Goal: Information Seeking & Learning: Learn about a topic

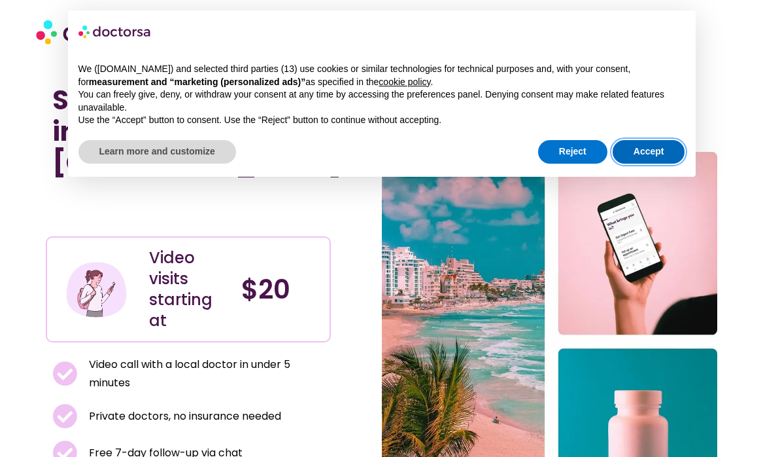
click at [640, 151] on button "Accept" at bounding box center [649, 152] width 73 height 24
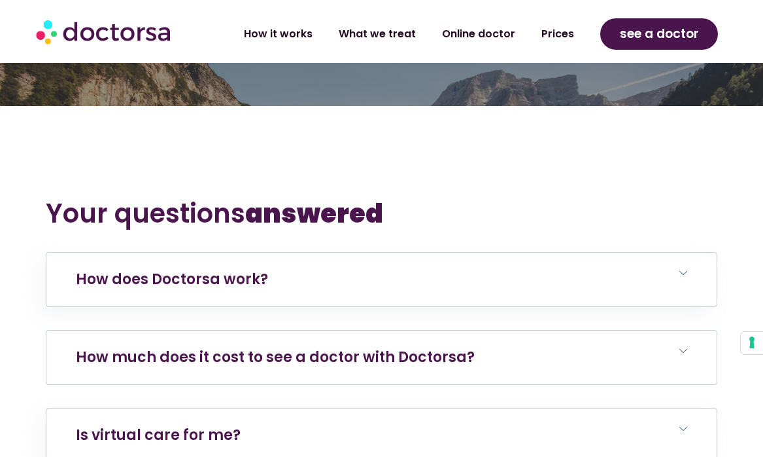
scroll to position [2505, 0]
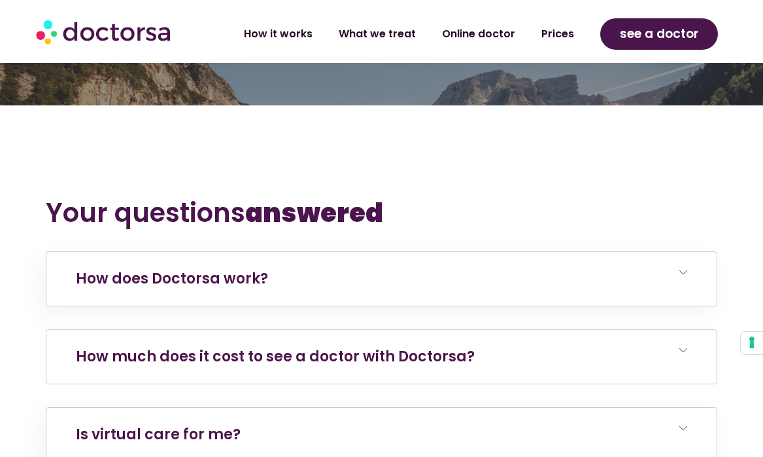
click at [482, 330] on h6 "How much does it cost to see a doctor with Doctorsa?" at bounding box center [381, 357] width 670 height 54
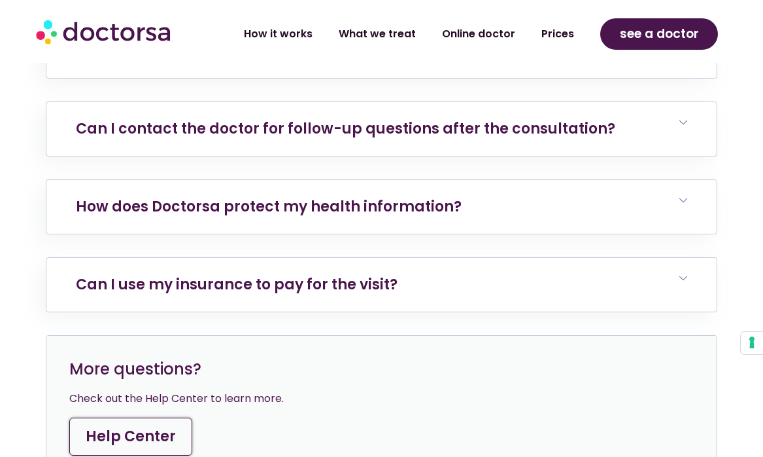
scroll to position [3291, 0]
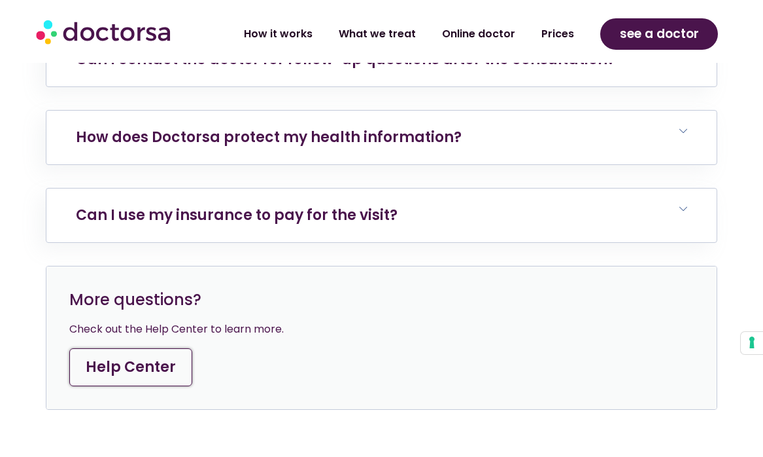
click at [462, 188] on h6 "Can I use my insurance to pay for the visit?" at bounding box center [381, 215] width 670 height 54
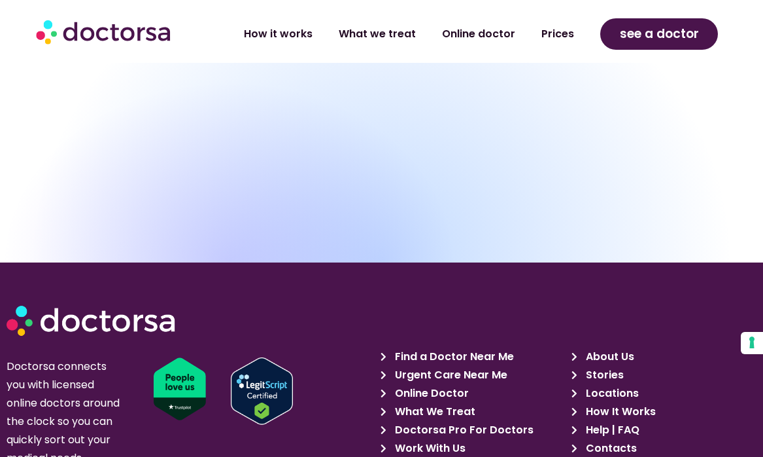
scroll to position [4221, 0]
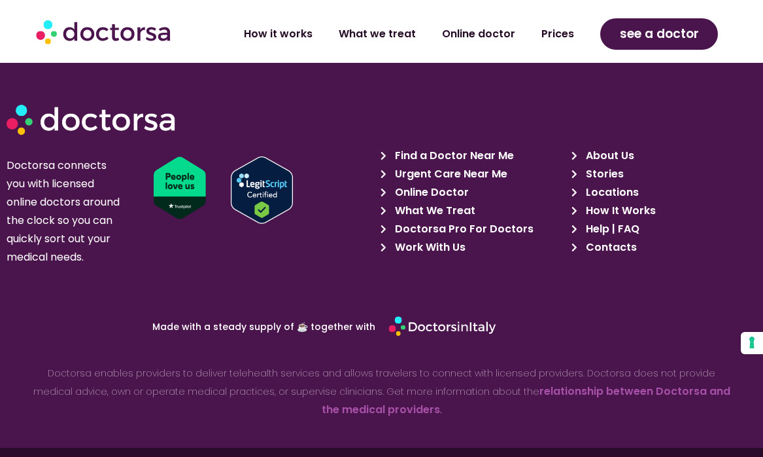
click at [453, 238] on span "Work With Us" at bounding box center [429, 247] width 74 height 18
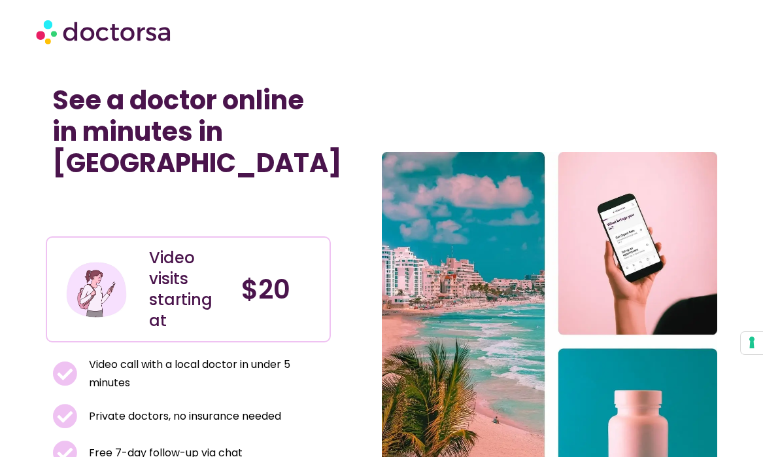
click at [110, 30] on img at bounding box center [104, 31] width 137 height 39
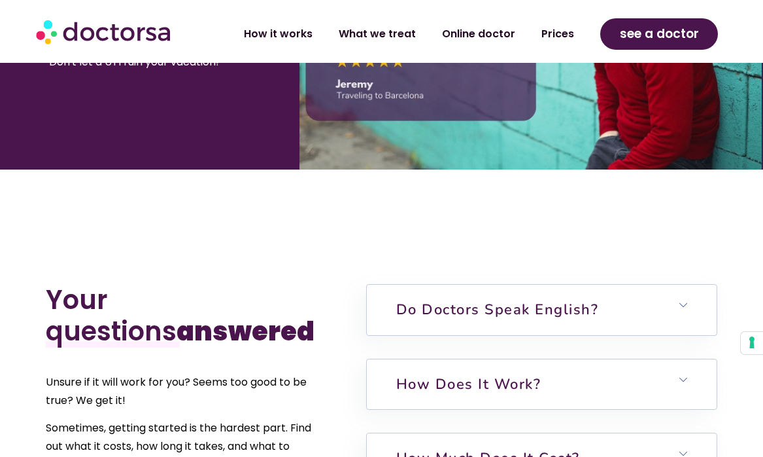
scroll to position [3018, 0]
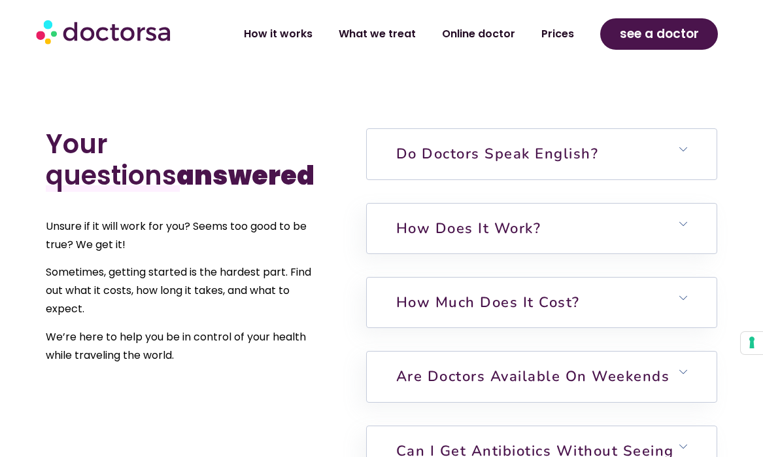
click at [668, 170] on h6 "Do doctors speak English?" at bounding box center [542, 154] width 350 height 50
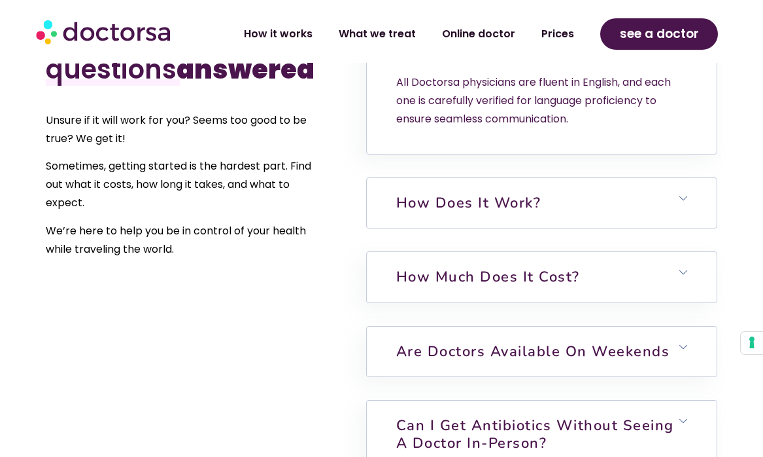
scroll to position [3127, 0]
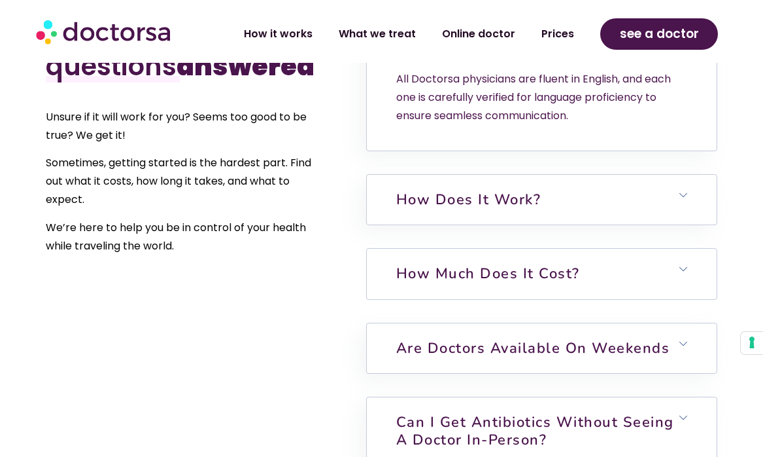
click at [670, 264] on h6 "How much does it cost?" at bounding box center [542, 274] width 350 height 50
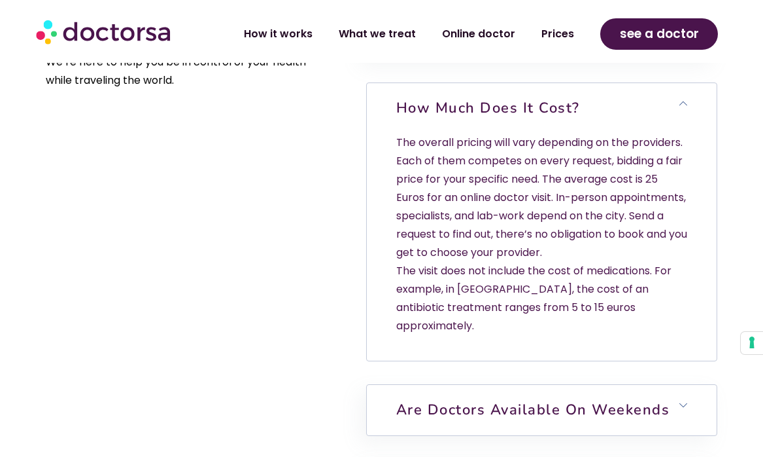
scroll to position [3541, 0]
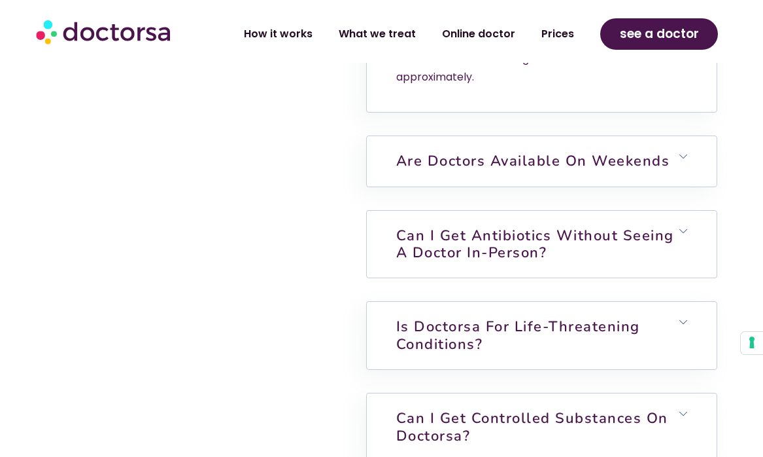
click at [667, 239] on link "Can I get antibiotics without seeing a doctor in-person?" at bounding box center [535, 244] width 278 height 37
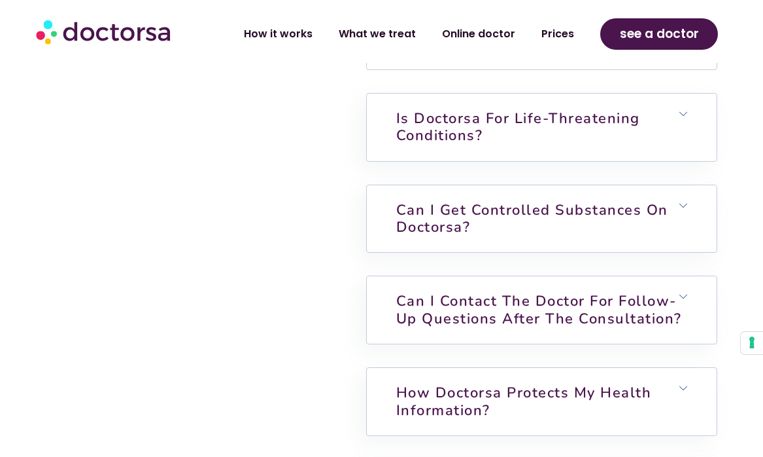
scroll to position [3952, 0]
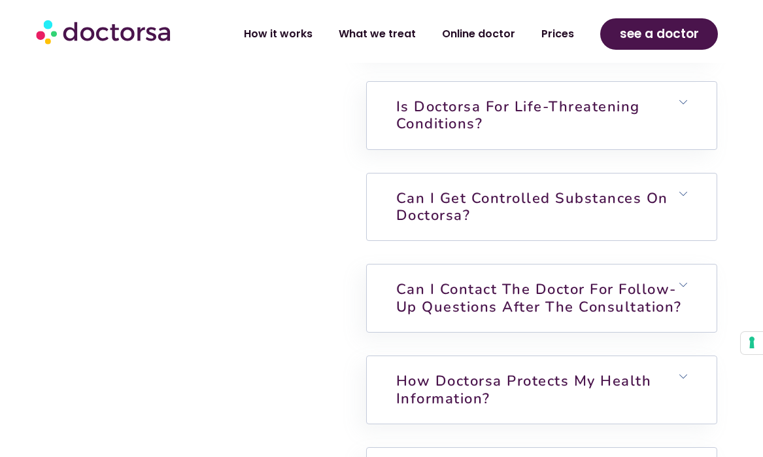
click at [663, 204] on h6 "Can I get controlled substances on Doctorsa?" at bounding box center [542, 206] width 350 height 67
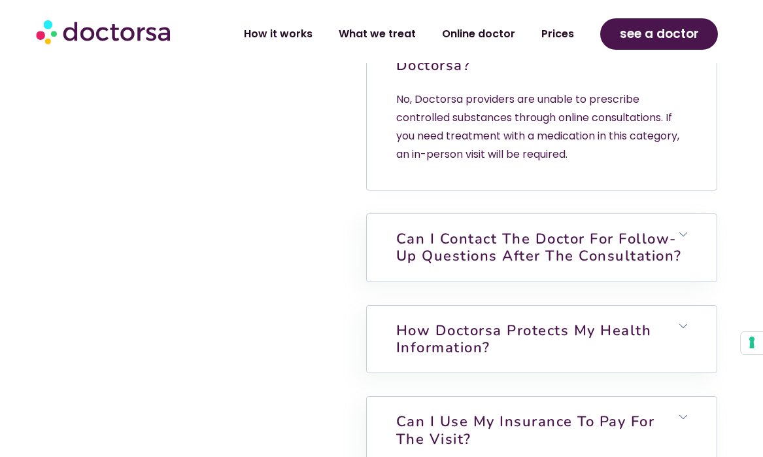
scroll to position [4164, 0]
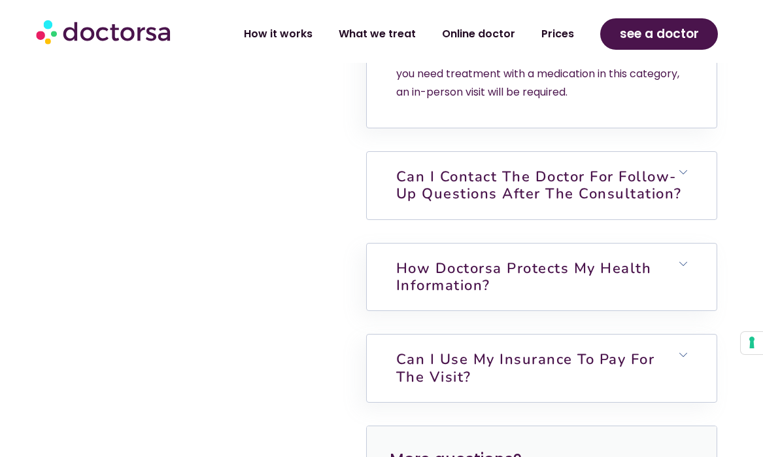
click at [661, 203] on h6 "Can I contact the doctor for follow-up questions after the consultation?" at bounding box center [542, 185] width 350 height 67
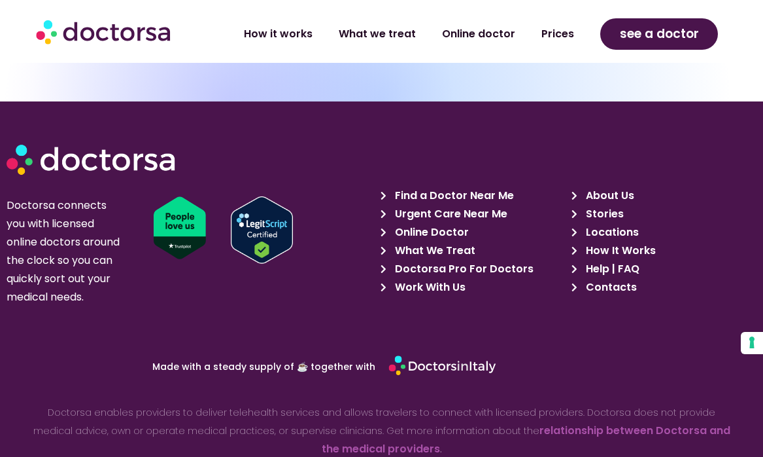
scroll to position [5258, 0]
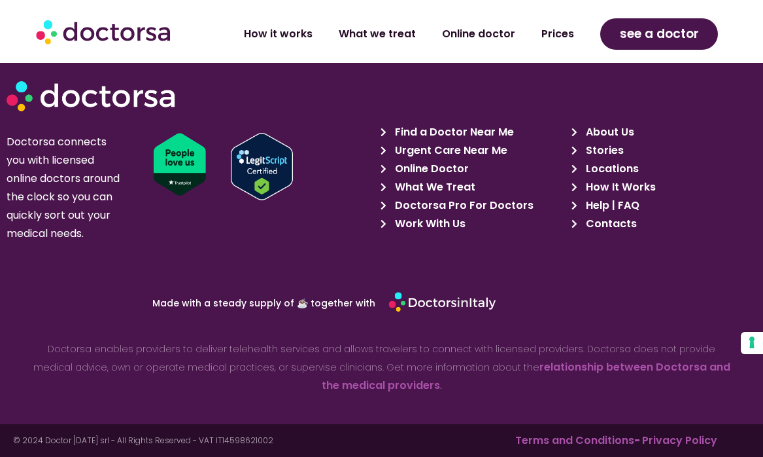
click at [399, 196] on span "Doctorsa Pro For Doctors" at bounding box center [463, 205] width 142 height 18
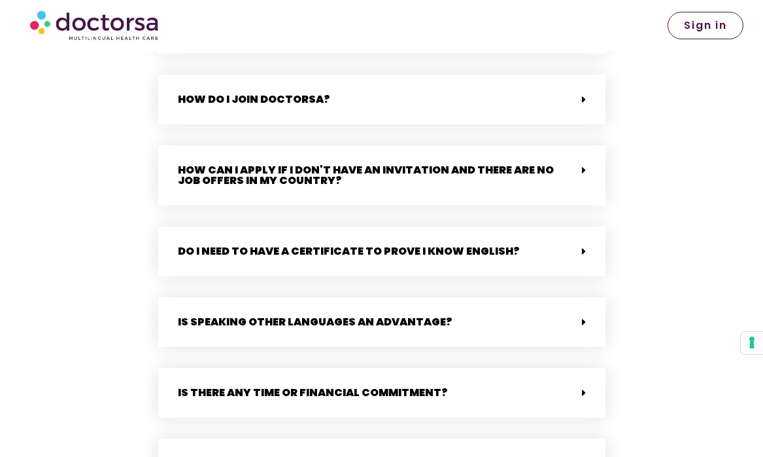
scroll to position [3435, 0]
